Goal: Transaction & Acquisition: Purchase product/service

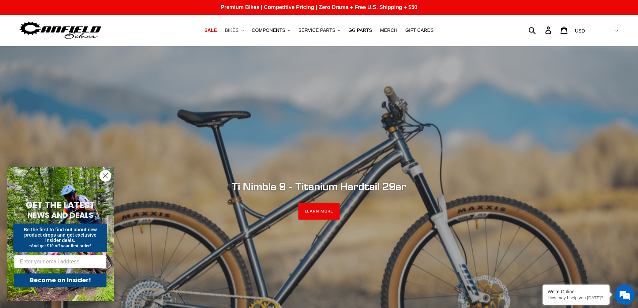
click at [247, 31] on button "BIKES .cls-1{fill:#231f20}" at bounding box center [234, 30] width 25 height 9
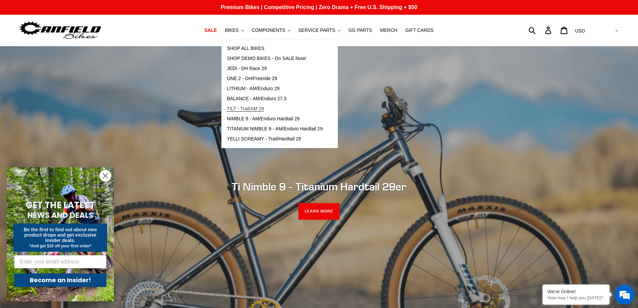
click at [253, 110] on span "TILT - Trail/AM 29" at bounding box center [245, 109] width 37 height 6
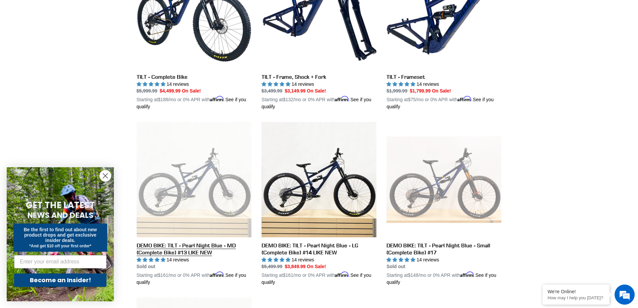
scroll to position [201, 0]
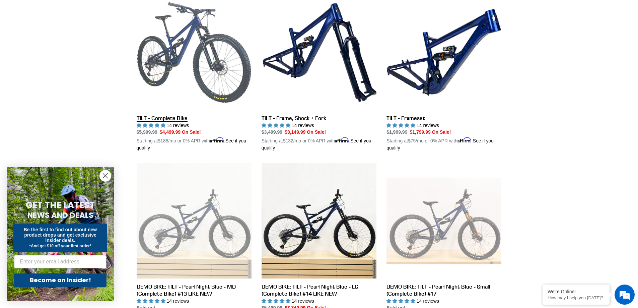
click at [163, 116] on link "TILT - Complete Bike" at bounding box center [194, 73] width 115 height 157
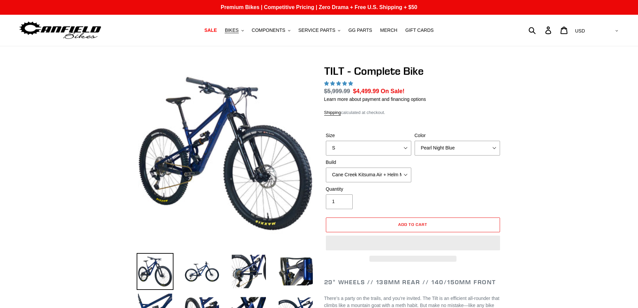
select select "highest-rating"
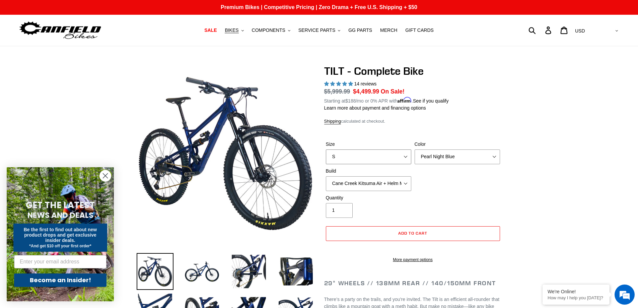
click at [392, 151] on select "S M L" at bounding box center [368, 156] width 85 height 15
select select "L"
click at [326, 149] on select "S M L" at bounding box center [368, 156] width 85 height 15
click at [472, 158] on select "Pearl Night Blue Stealth Silver Raw" at bounding box center [457, 156] width 85 height 15
click at [415, 149] on select "Pearl Night Blue Stealth Silver Raw" at bounding box center [457, 156] width 85 height 15
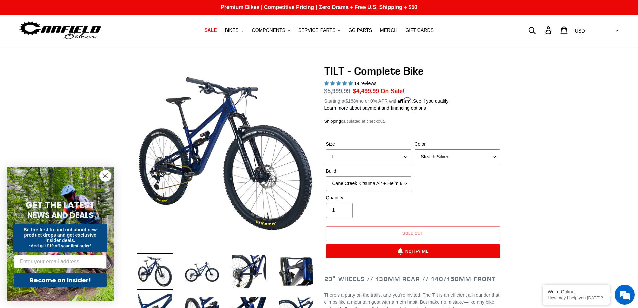
click at [464, 157] on select "Pearl Night Blue Stealth Silver Raw" at bounding box center [457, 156] width 85 height 15
select select "Pearl Night Blue"
click at [415, 149] on select "Pearl Night Blue Stealth Silver Raw" at bounding box center [457, 156] width 85 height 15
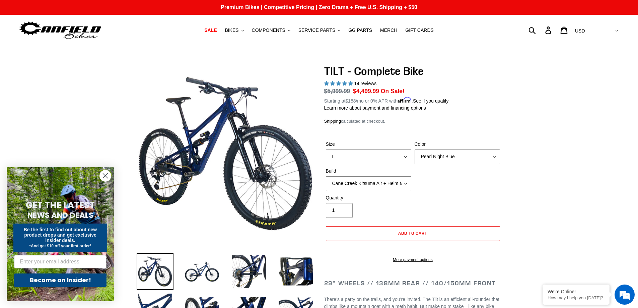
click at [401, 182] on select "Cane Creek Kitsuma Air + Helm MKII 140 + SRAM GX Cane Creek Kitsuma Air + Helm …" at bounding box center [368, 183] width 85 height 15
click at [483, 186] on div "Size S M L Color Pearl Night Blue Stealth Silver Raw Build Cane Creek Kitsuma A…" at bounding box center [413, 168] width 178 height 54
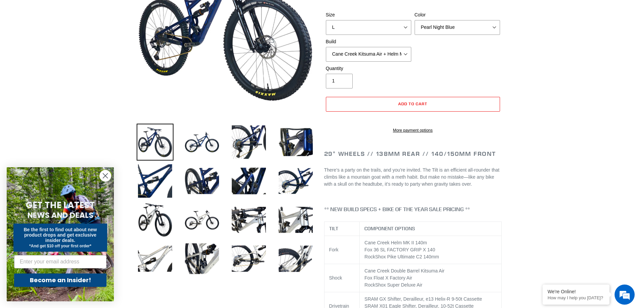
scroll to position [34, 0]
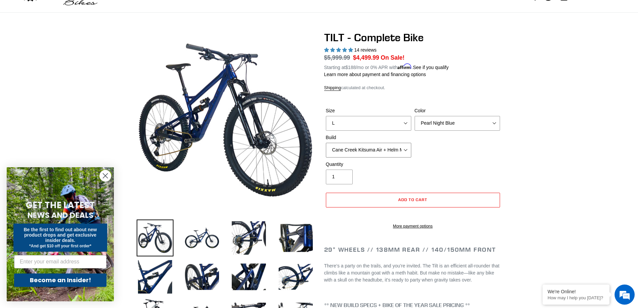
click at [407, 148] on select "Cane Creek Kitsuma Air + Helm MKII 140 + SRAM GX Cane Creek Kitsuma Air + Helm …" at bounding box center [368, 150] width 85 height 15
click at [326, 143] on select "Cane Creek Kitsuma Air + Helm MKII 140 + SRAM GX Cane Creek Kitsuma Air + Helm …" at bounding box center [368, 150] width 85 height 15
click at [406, 151] on select "Cane Creek Kitsuma Air + Helm MKII 140 + SRAM GX Cane Creek Kitsuma Air + Helm …" at bounding box center [368, 150] width 85 height 15
click at [326, 143] on select "Cane Creek Kitsuma Air + Helm MKII 140 + SRAM GX Cane Creek Kitsuma Air + Helm …" at bounding box center [368, 150] width 85 height 15
click at [395, 152] on select "Cane Creek Kitsuma Air + Helm MKII 140 + SRAM GX Cane Creek Kitsuma Air + Helm …" at bounding box center [368, 150] width 85 height 15
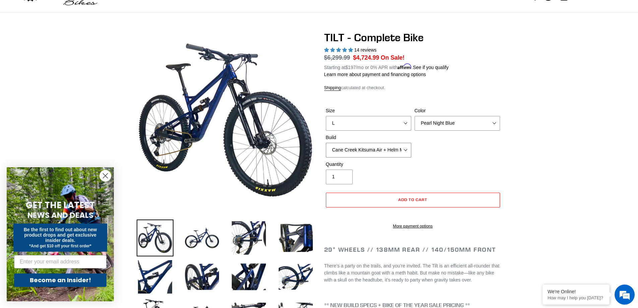
select select "Fox Float X + 36 SL Factory Grip X 140 + SRAM GX"
click at [326, 143] on select "Cane Creek Kitsuma Air + Helm MKII 140 + SRAM GX Cane Creek Kitsuma Air + Helm …" at bounding box center [368, 150] width 85 height 15
click at [391, 156] on select "Cane Creek Kitsuma Air + Helm MKII 140 + SRAM GX Cane Creek Kitsuma Air + Helm …" at bounding box center [368, 150] width 85 height 15
click at [463, 154] on div "Size S M L Color Pearl Night Blue Stealth Silver Raw Build Cane Creek Kitsuma A…" at bounding box center [413, 134] width 178 height 54
